Goal: Task Accomplishment & Management: Manage account settings

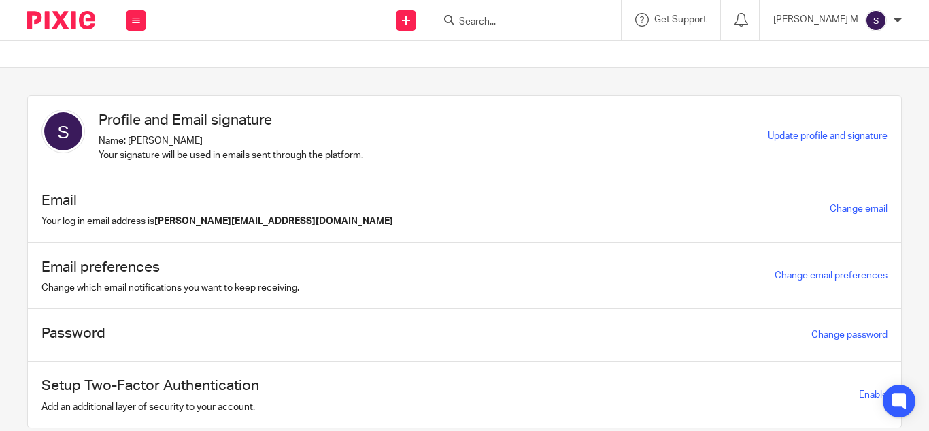
scroll to position [45, 0]
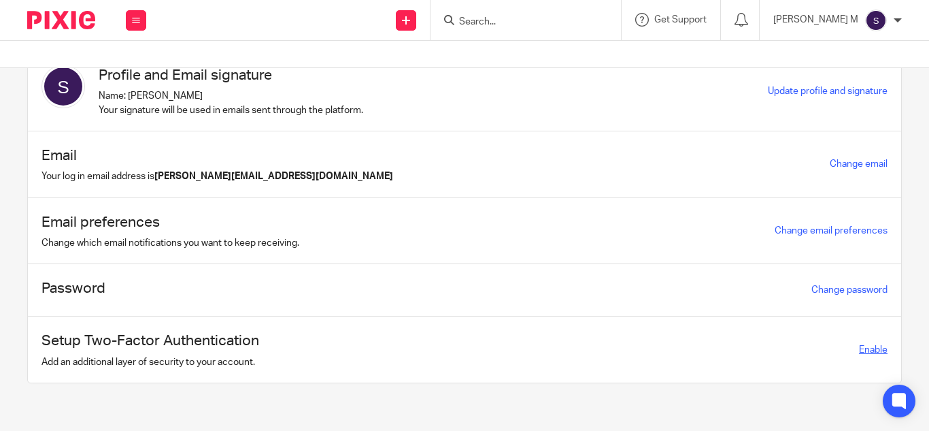
click at [859, 346] on span "Enable" at bounding box center [873, 350] width 29 height 10
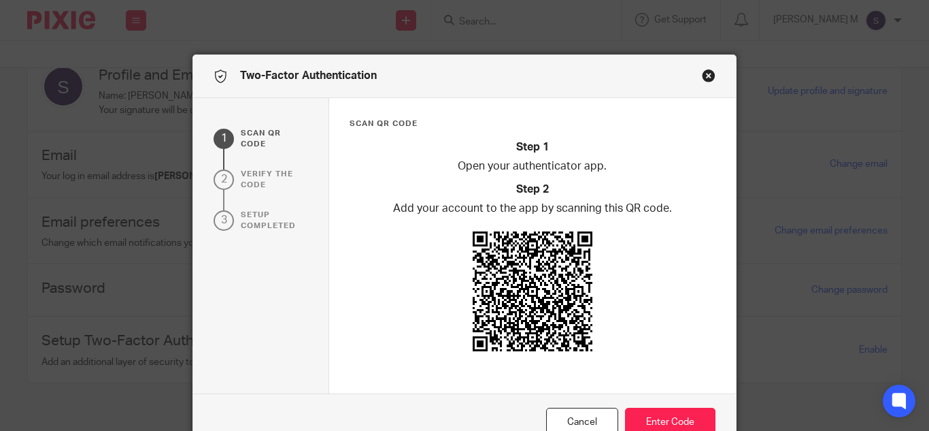
scroll to position [56, 0]
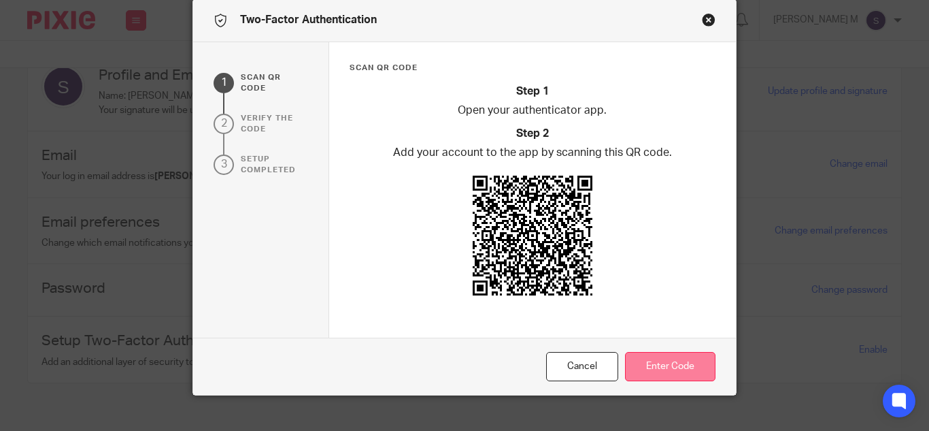
click at [673, 359] on button "Enter Code" at bounding box center [670, 366] width 90 height 29
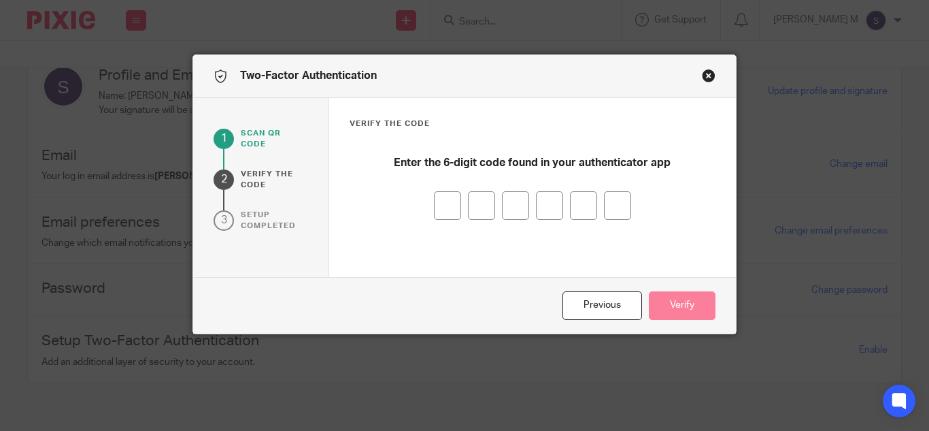
scroll to position [0, 0]
click at [444, 209] on input "number" at bounding box center [447, 205] width 27 height 29
type input "2"
type input "8"
type input "5"
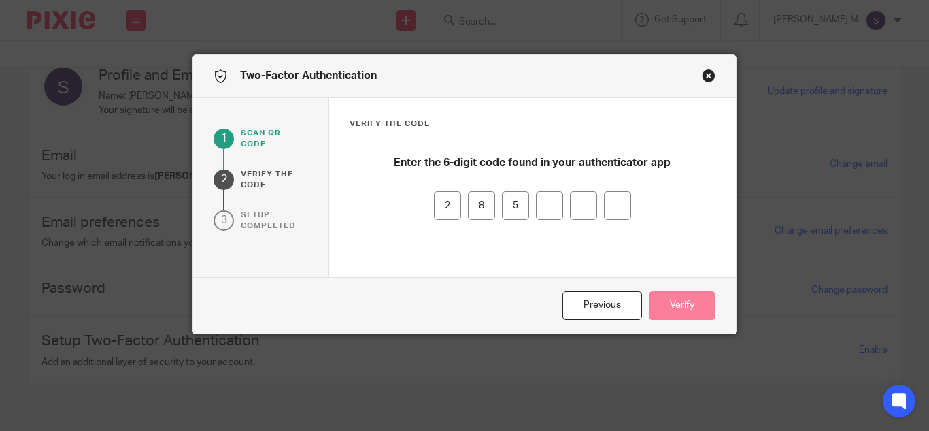
type input "3"
type input "6"
type input "3"
click at [676, 296] on button "Verify" at bounding box center [682, 305] width 67 height 29
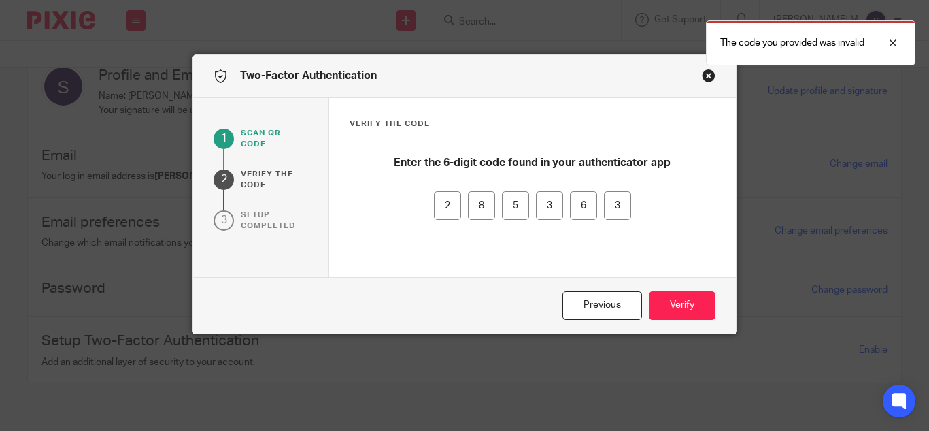
click at [448, 211] on input "2" at bounding box center [447, 205] width 27 height 29
type input "2"
type input "8"
type input "5"
type input "3"
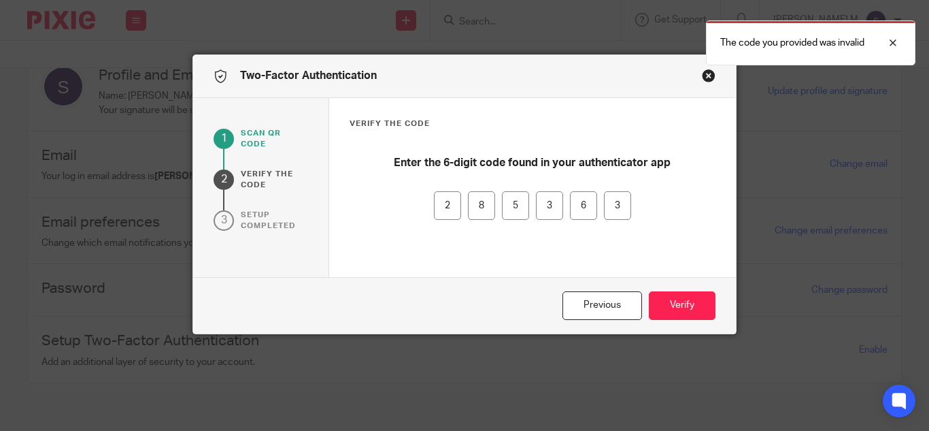
type input "6"
type input "3"
click at [615, 205] on input "3" at bounding box center [617, 205] width 27 height 29
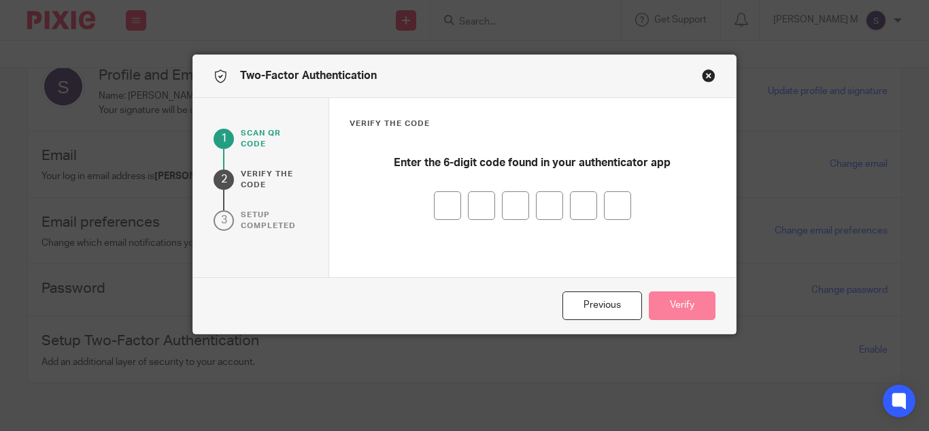
type input "9"
type input "0"
click at [484, 204] on input "0" at bounding box center [481, 205] width 27 height 29
type input "9"
type input "2"
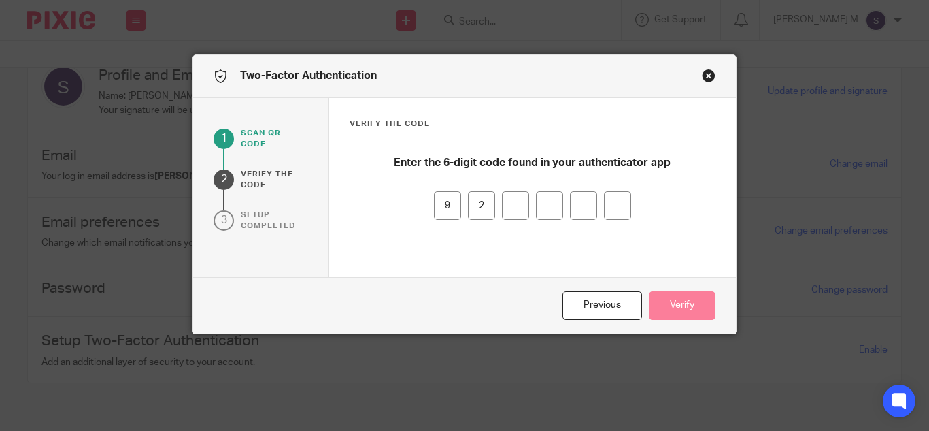
type input "2"
type input "0"
type input "6"
click at [622, 196] on input "6" at bounding box center [617, 205] width 27 height 29
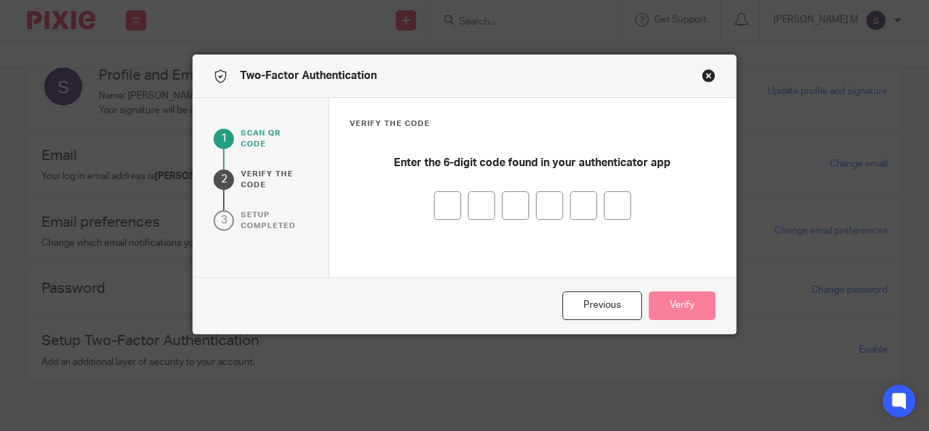
type input "4"
type input "1"
type input "4"
type input "2"
type input "5"
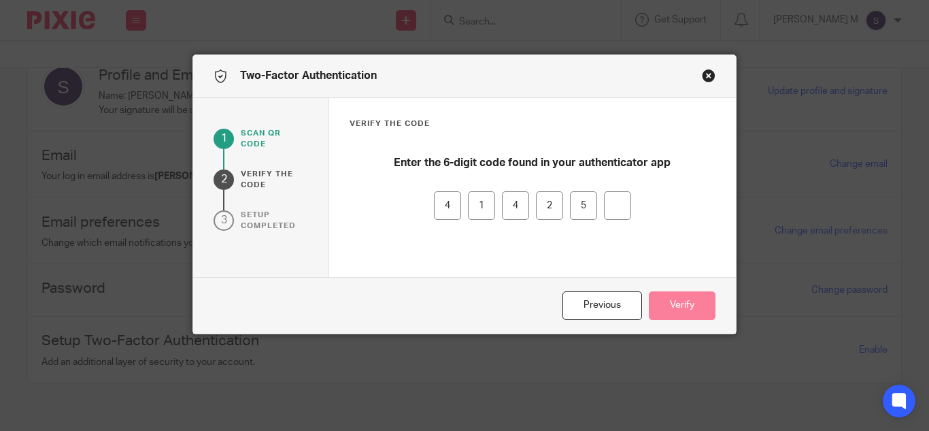
type input "4"
click at [676, 311] on button "Verify" at bounding box center [682, 305] width 67 height 29
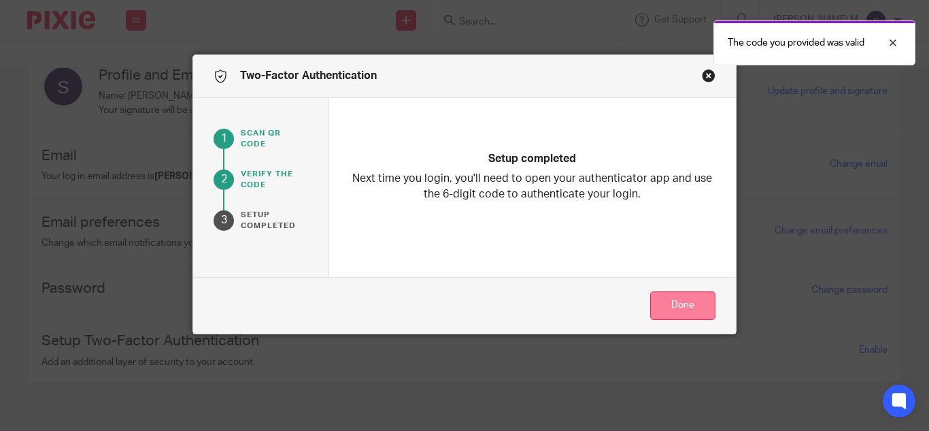
click at [676, 311] on button "Done" at bounding box center [682, 305] width 65 height 29
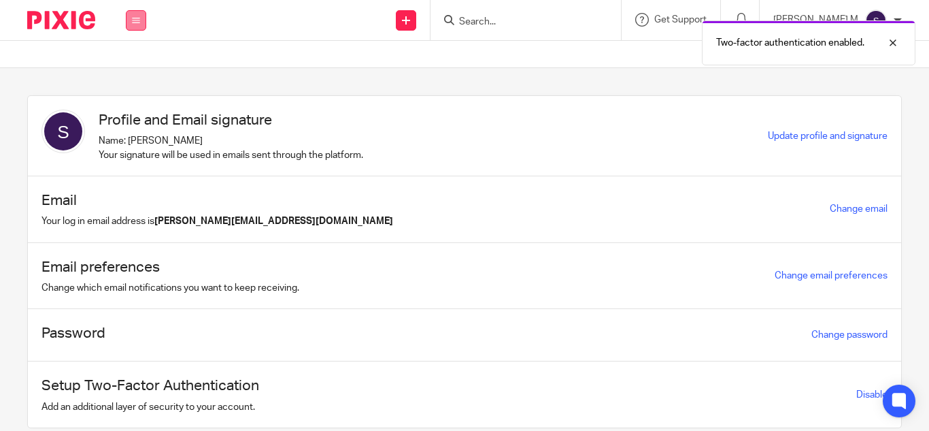
click at [142, 27] on button at bounding box center [136, 20] width 20 height 20
click at [134, 105] on link "Clients" at bounding box center [132, 104] width 30 height 10
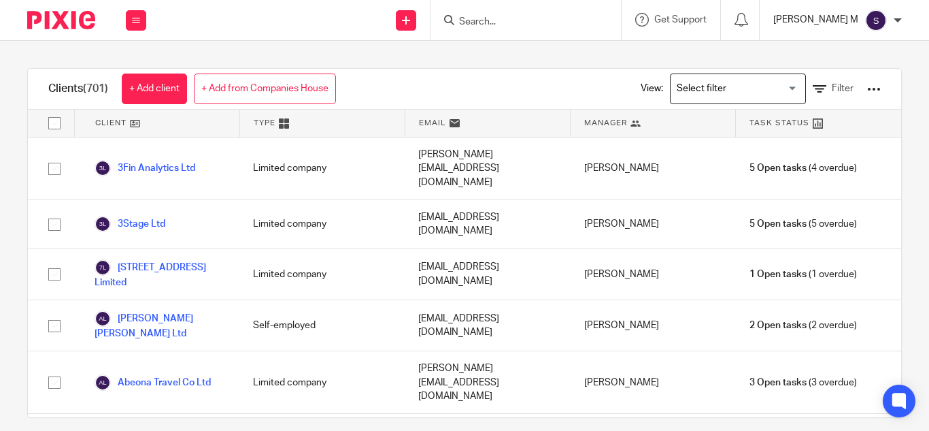
click at [834, 21] on p "[PERSON_NAME] M" at bounding box center [816, 20] width 85 height 14
click at [840, 73] on span "Email integration" at bounding box center [859, 74] width 71 height 10
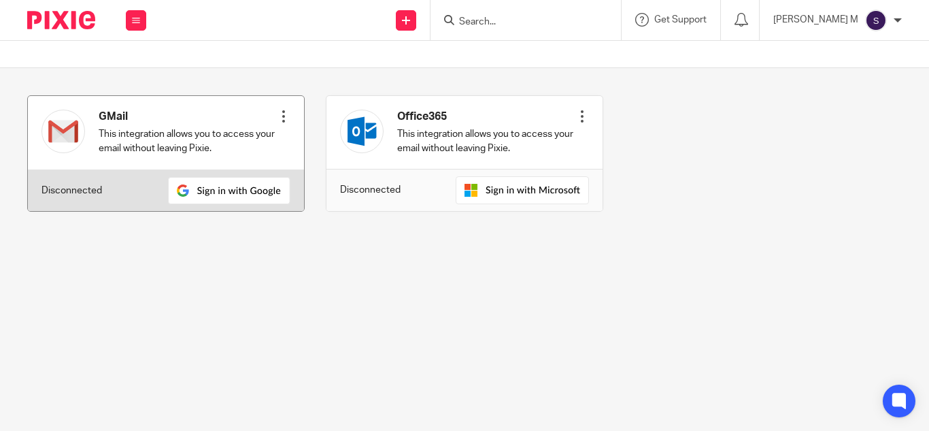
click at [280, 114] on div at bounding box center [284, 117] width 14 height 14
click at [210, 182] on img at bounding box center [229, 190] width 122 height 27
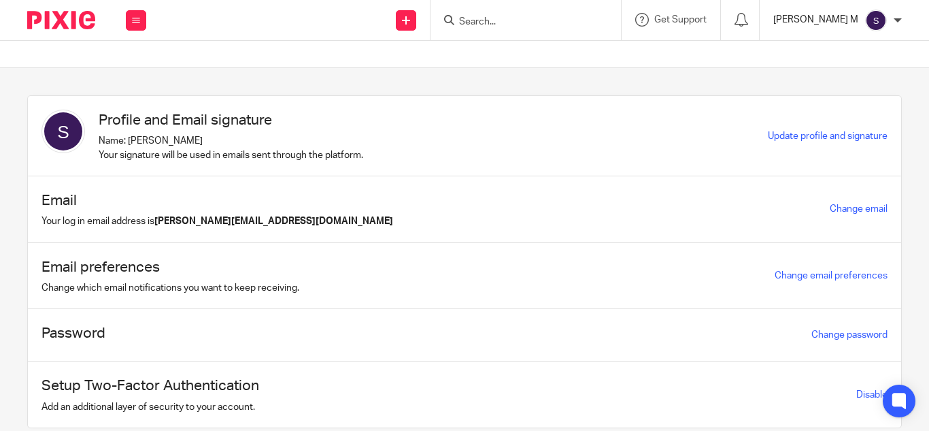
click at [849, 23] on p "[PERSON_NAME] M" at bounding box center [816, 20] width 85 height 14
click at [831, 73] on span "Email integration" at bounding box center [859, 74] width 71 height 10
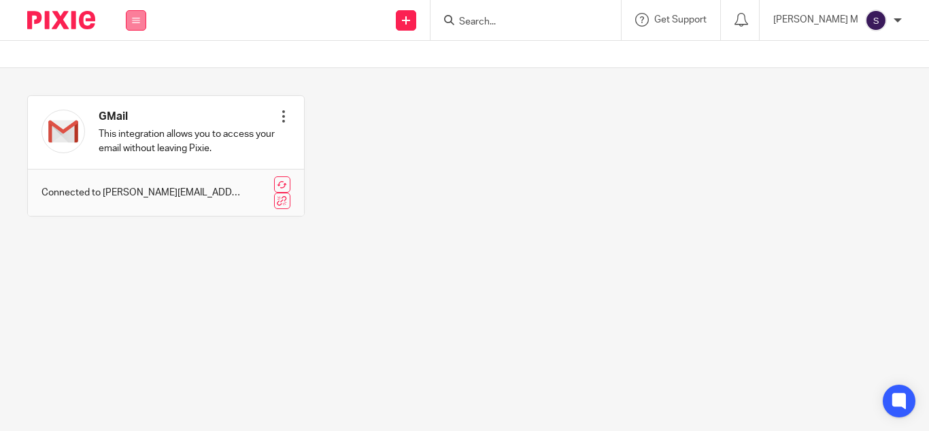
click at [141, 19] on button at bounding box center [136, 20] width 20 height 20
click at [137, 100] on link "Clients" at bounding box center [132, 104] width 30 height 10
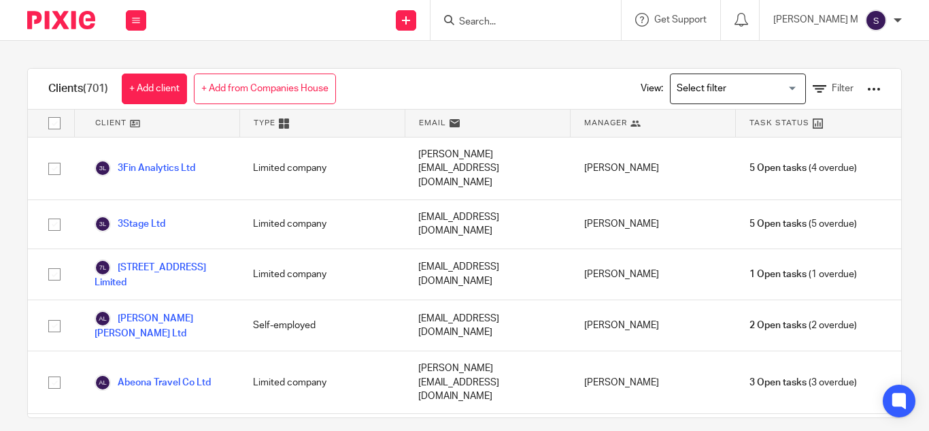
click at [527, 20] on input "Search" at bounding box center [519, 22] width 122 height 12
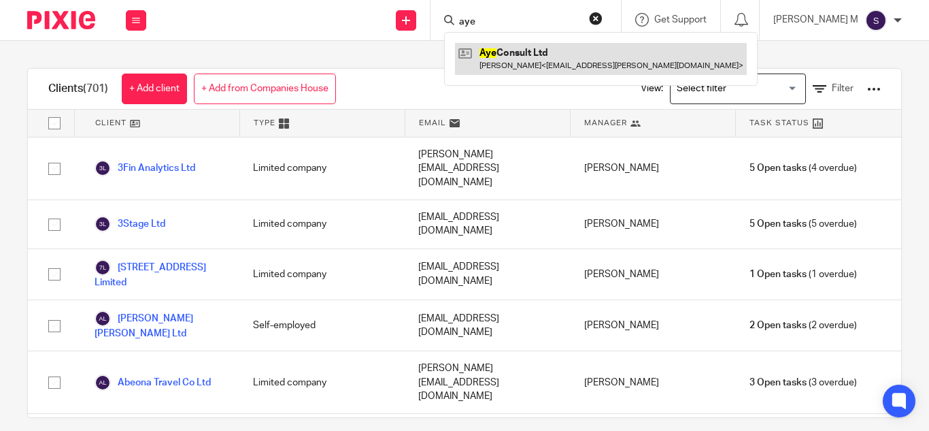
type input "aye"
click at [559, 63] on link at bounding box center [601, 58] width 292 height 31
